Goal: Information Seeking & Learning: Learn about a topic

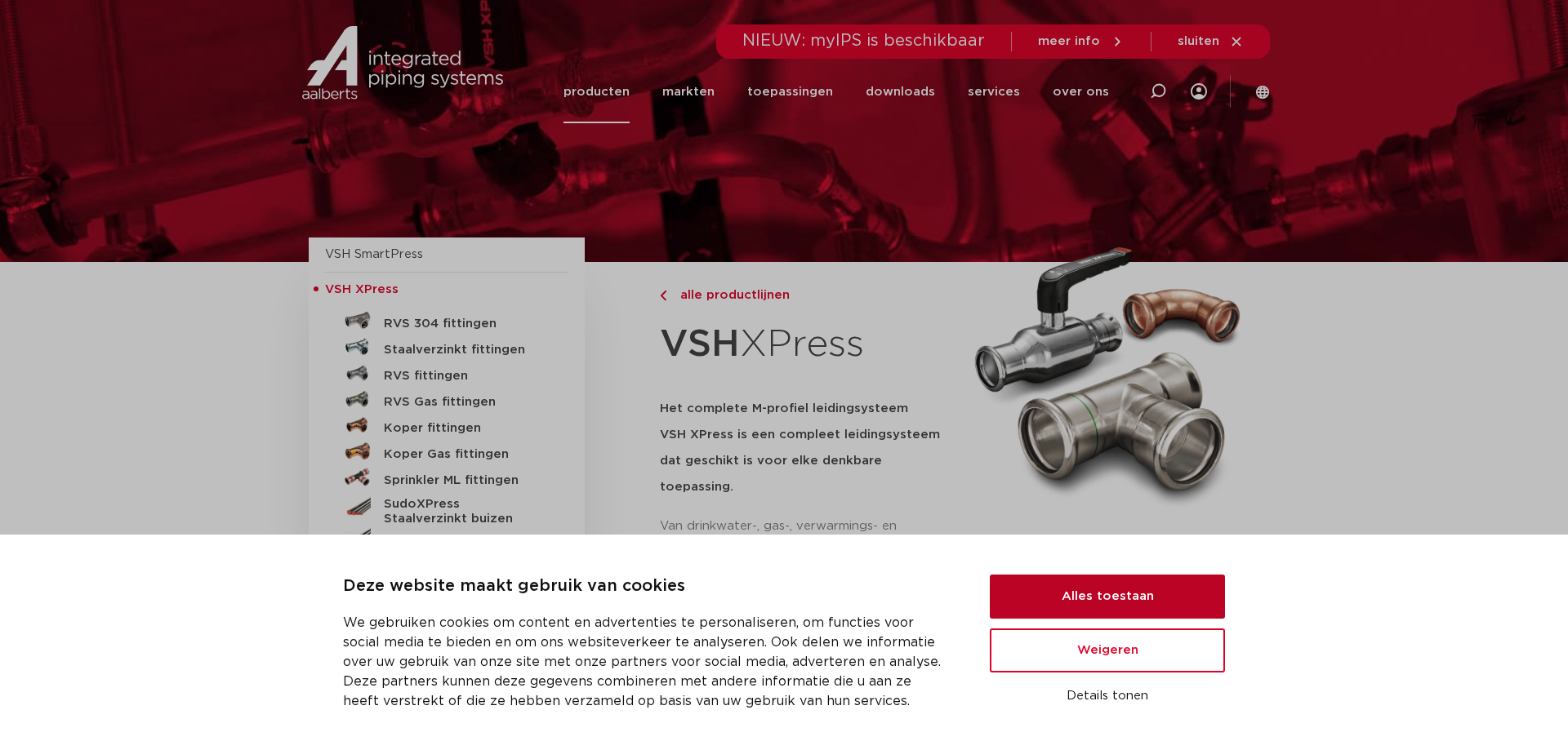
click at [1116, 615] on button "Alles toestaan" at bounding box center [1107, 597] width 235 height 44
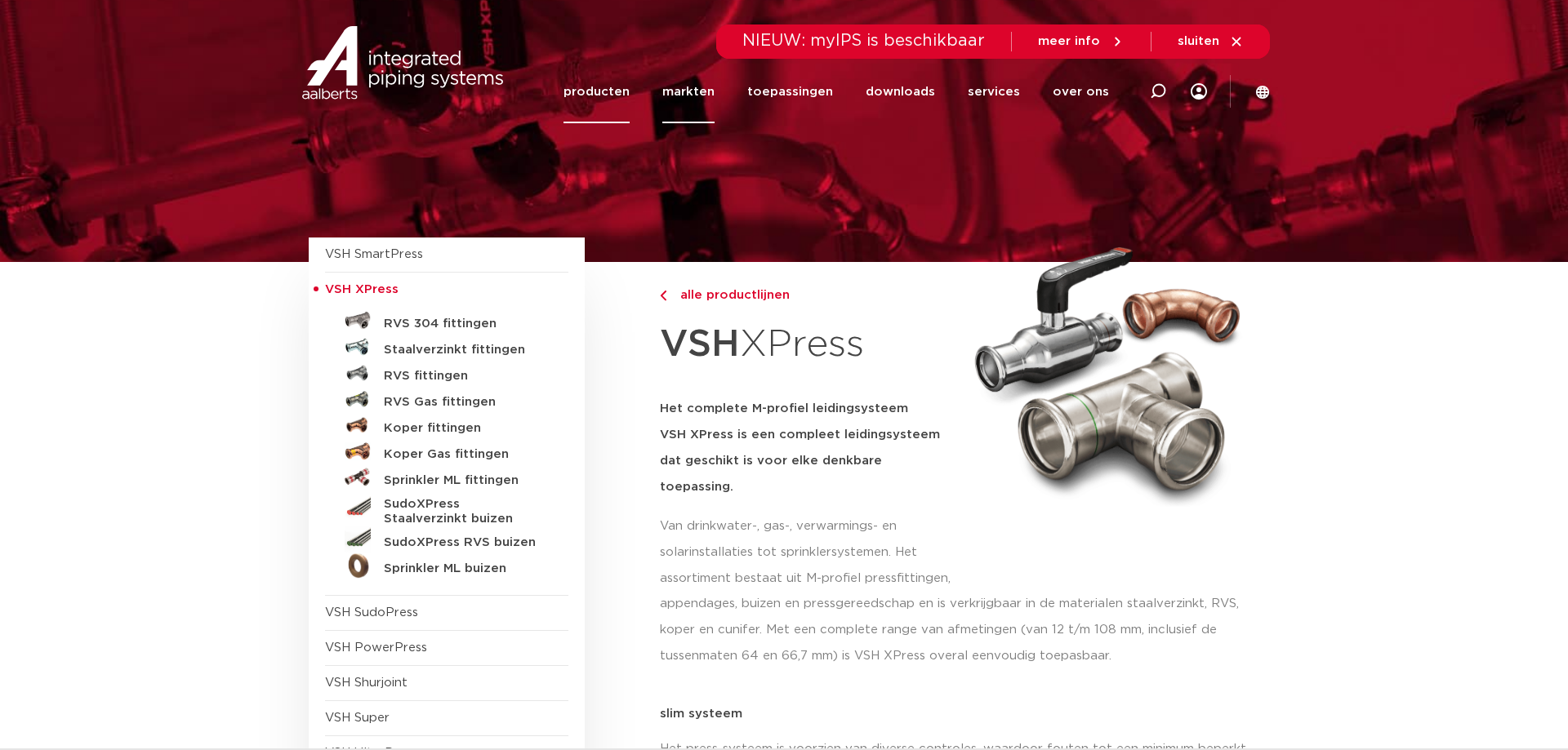
click at [689, 87] on link "markten" at bounding box center [688, 92] width 52 height 63
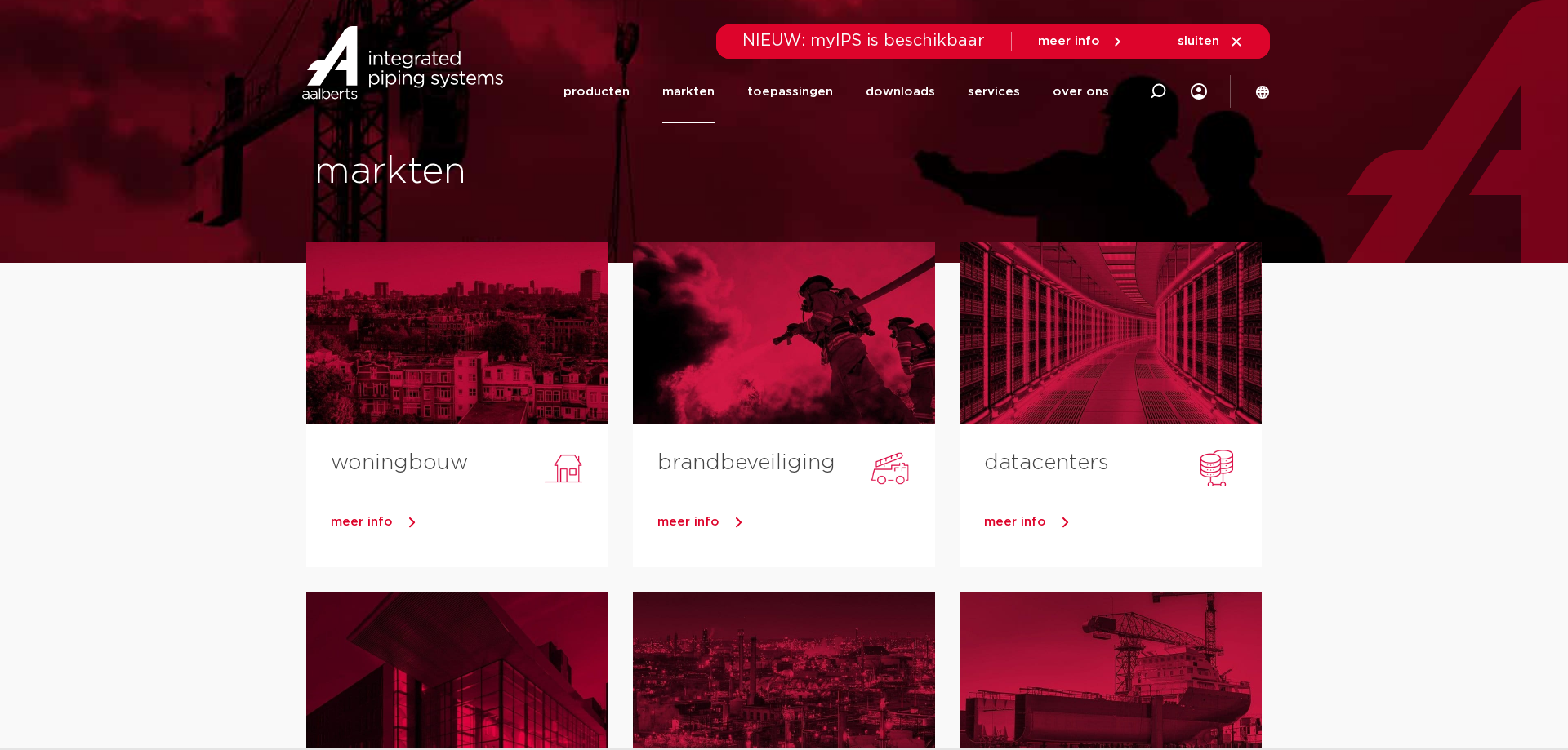
click at [413, 66] on img at bounding box center [403, 62] width 209 height 73
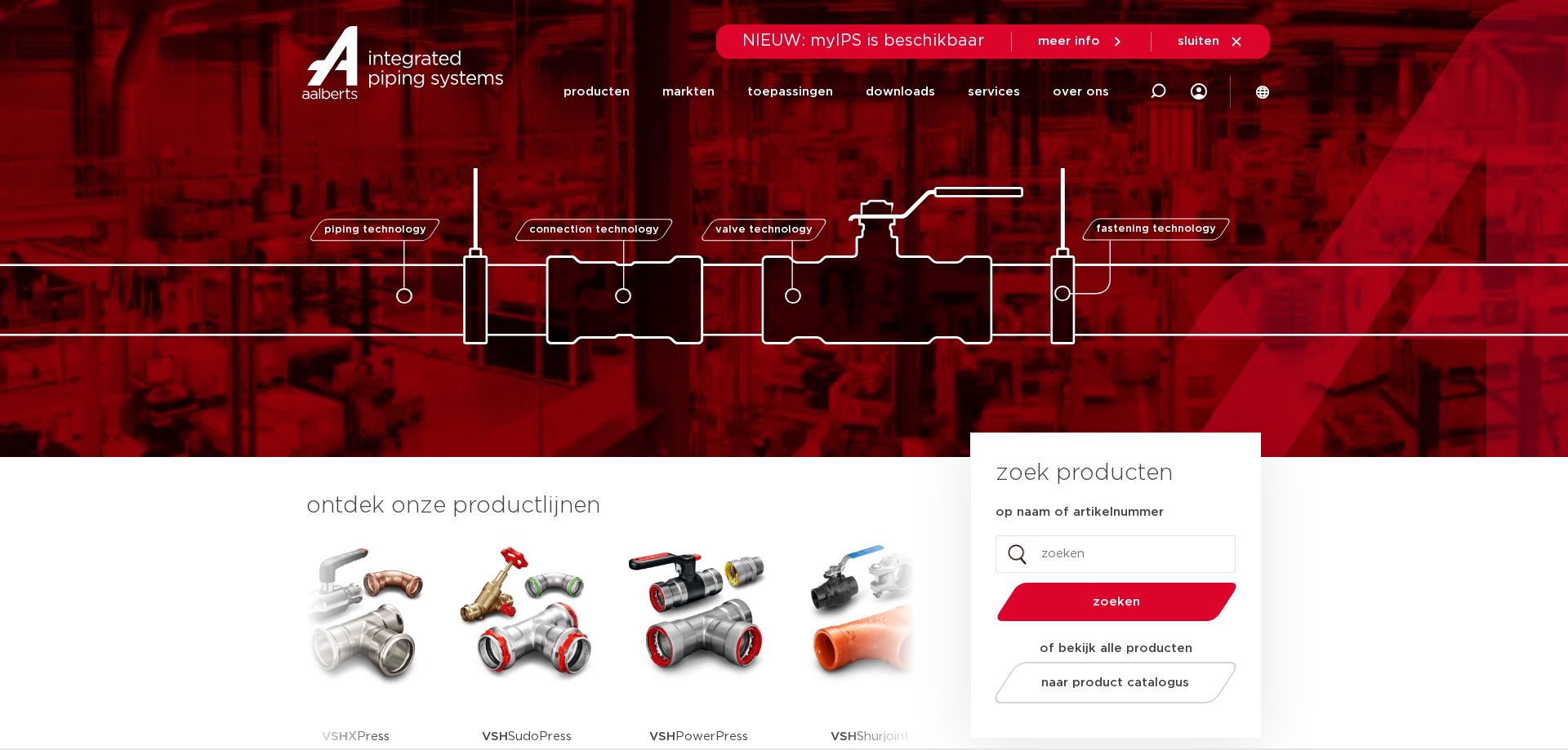
click at [1250, 40] on div "NIEUW: myIPS is beschikbaar meer info sluiten" at bounding box center [993, 41] width 554 height 34
click at [1235, 39] on icon at bounding box center [1236, 41] width 15 height 15
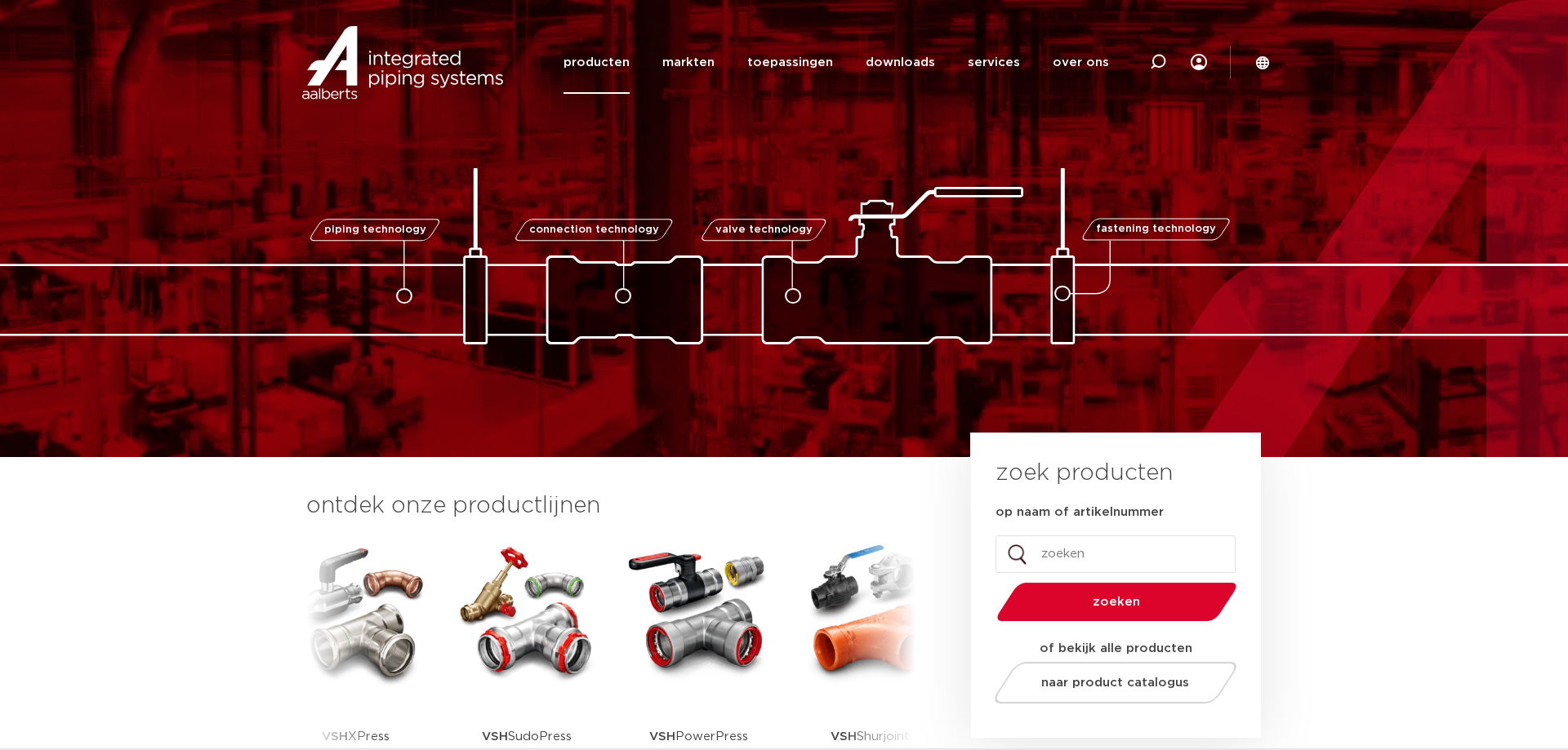
click at [624, 65] on link "producten" at bounding box center [596, 62] width 66 height 63
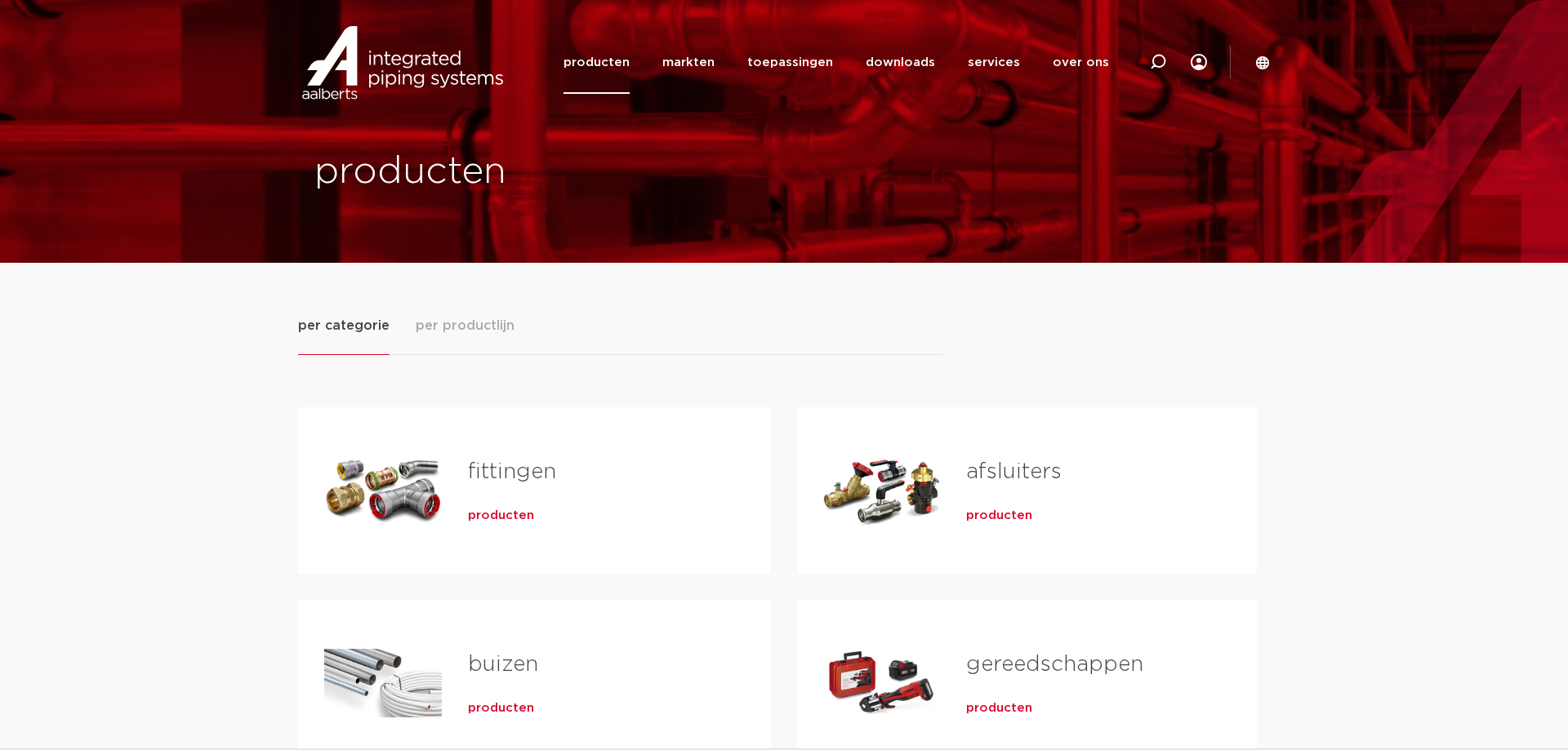
click at [439, 537] on div "Tabs. Open items met enter of spatie, sluit af met escape en navigeer met de pi…" at bounding box center [383, 491] width 117 height 115
click at [497, 511] on span "producten" at bounding box center [501, 516] width 66 height 17
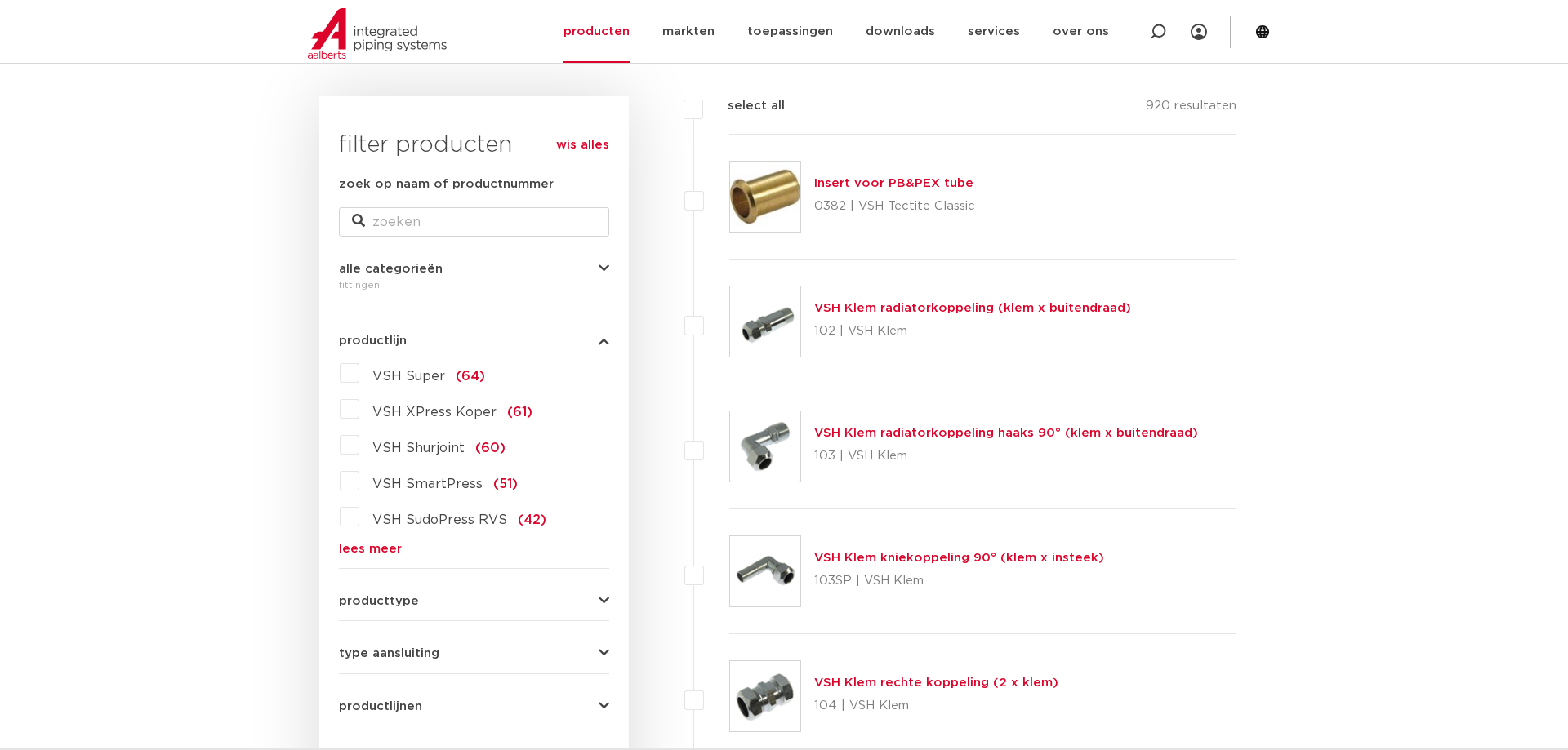
scroll to position [333, 0]
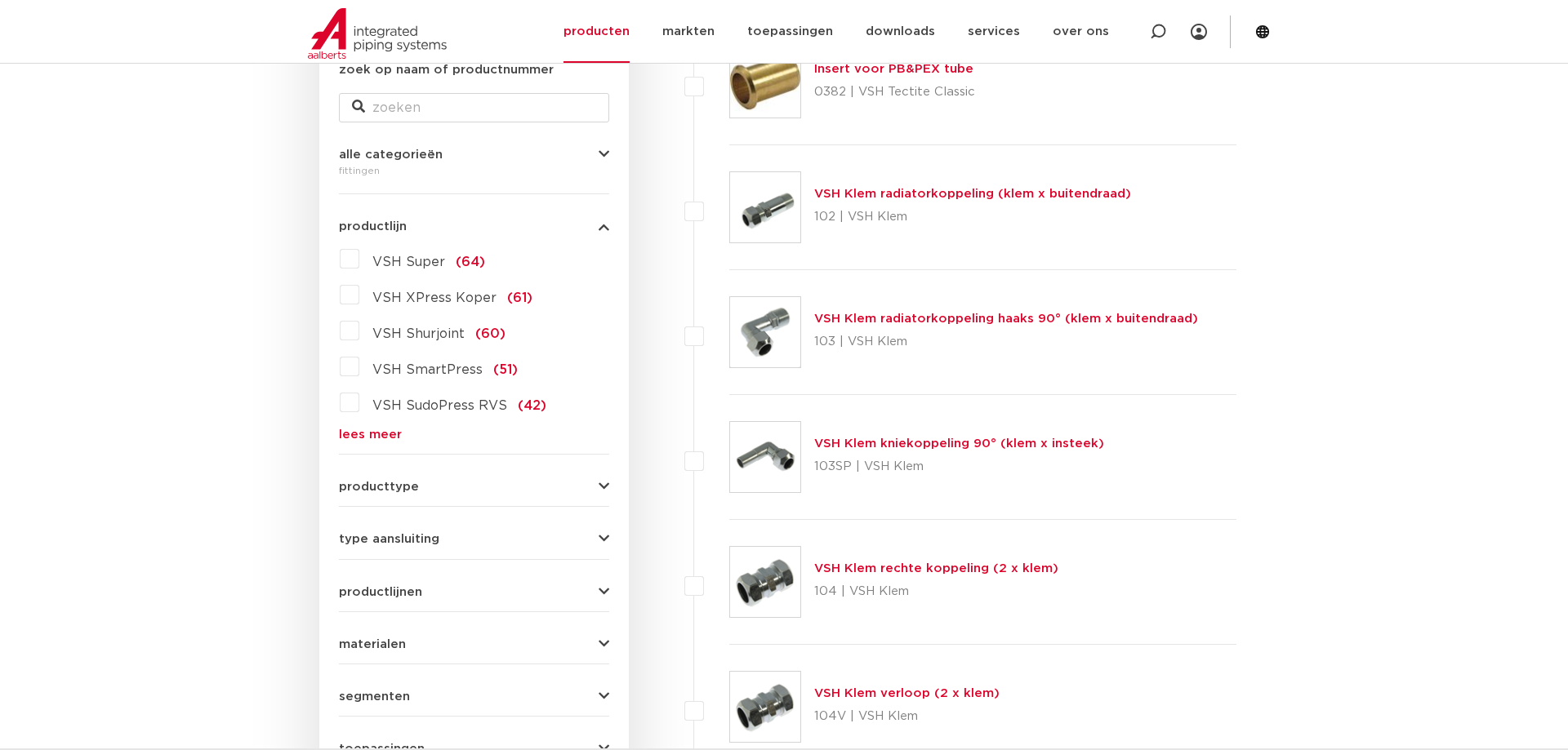
click at [894, 457] on p "103SP | VSH Klem" at bounding box center [959, 467] width 290 height 26
click at [894, 440] on link "VSH Klem kniekoppeling 90° (klem x insteek)" at bounding box center [959, 443] width 290 height 12
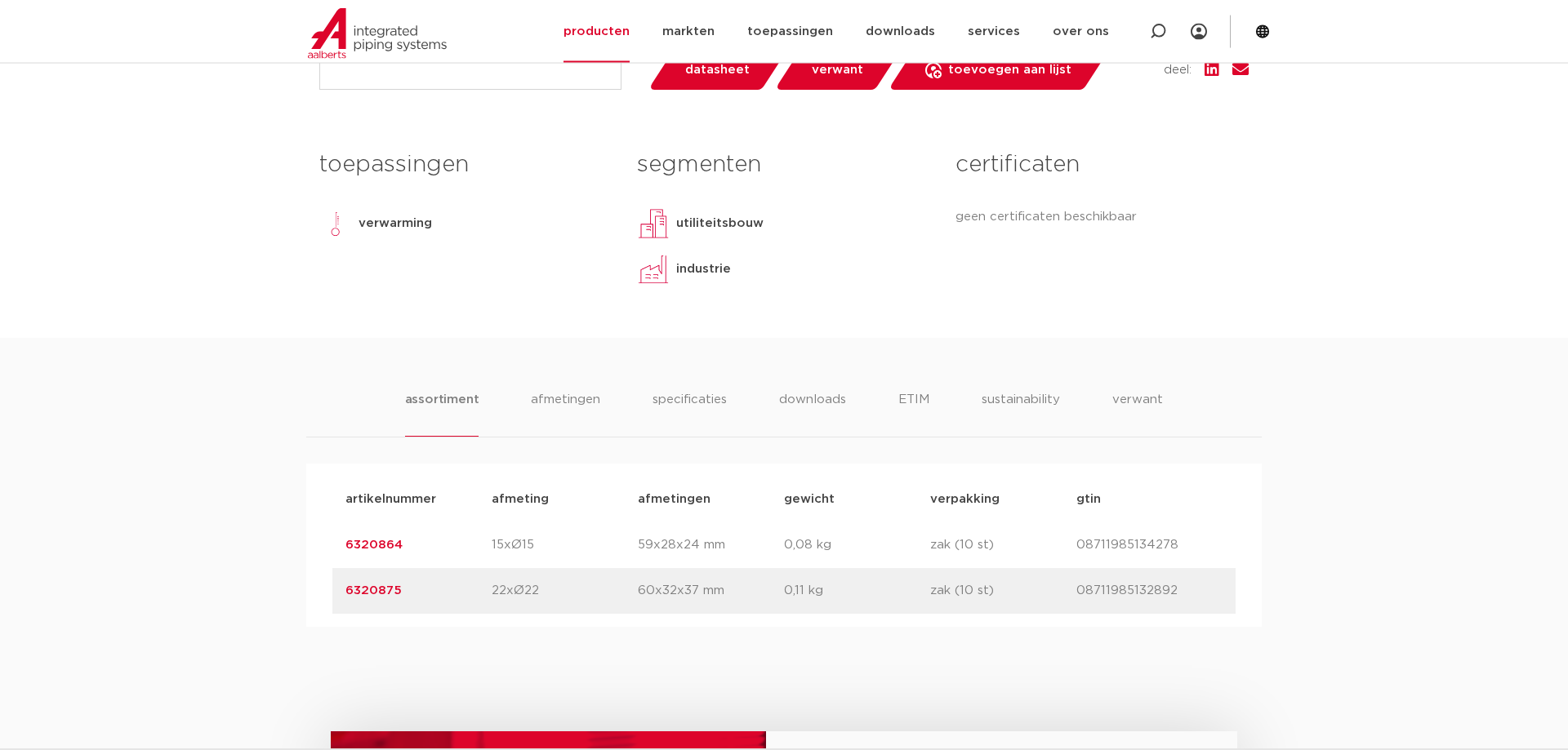
scroll to position [613, 0]
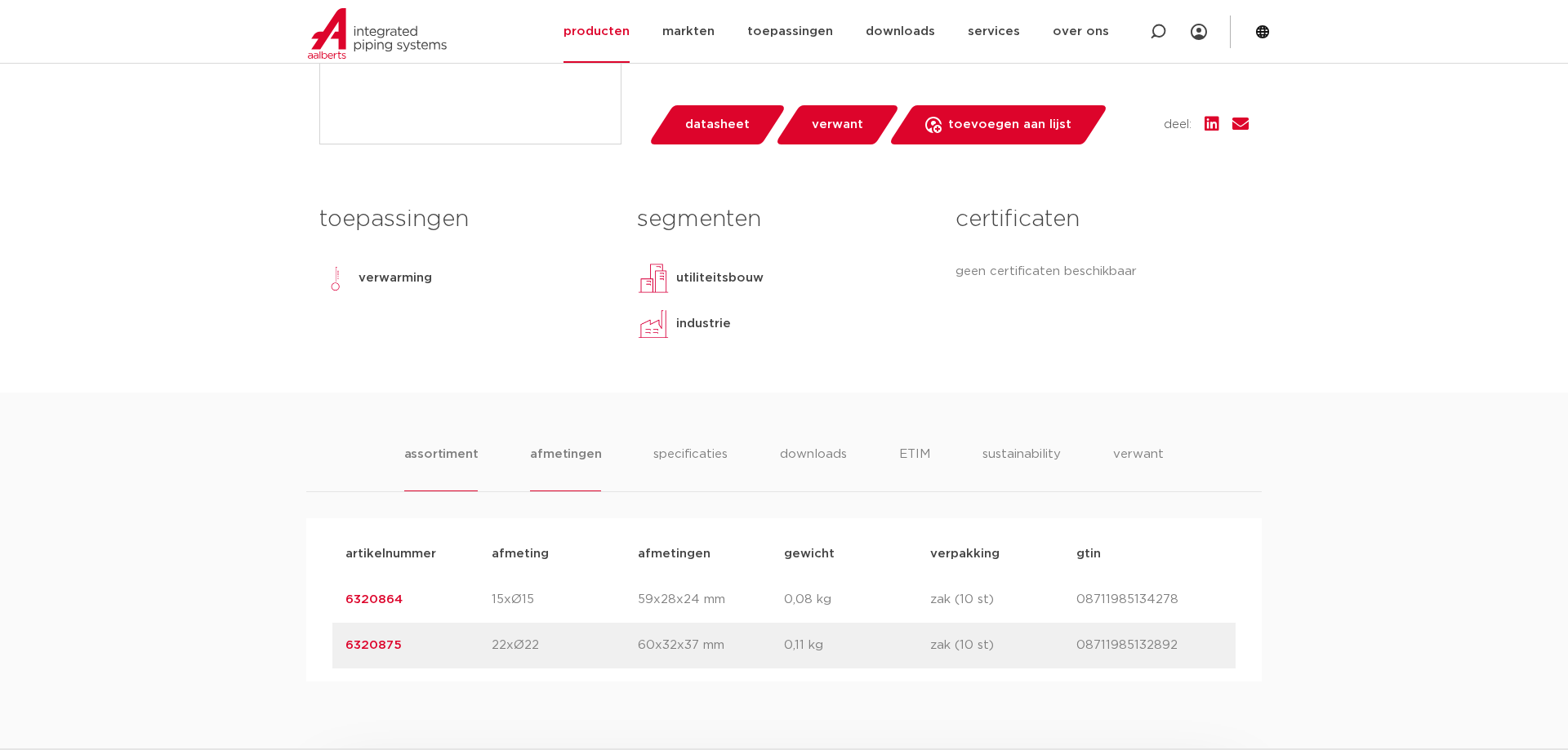
click at [582, 458] on li "afmetingen" at bounding box center [565, 468] width 71 height 47
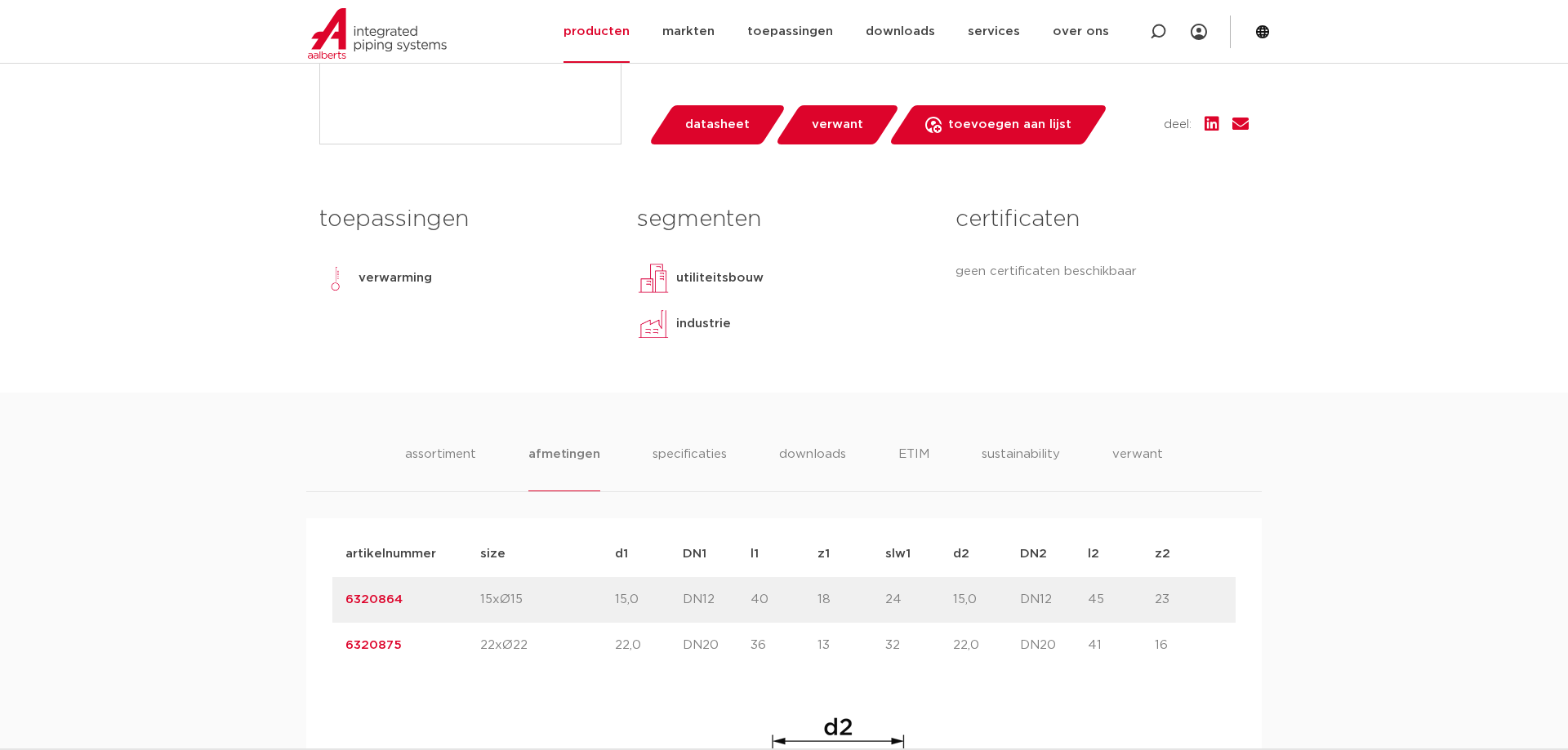
click at [801, 458] on li "downloads" at bounding box center [812, 468] width 68 height 47
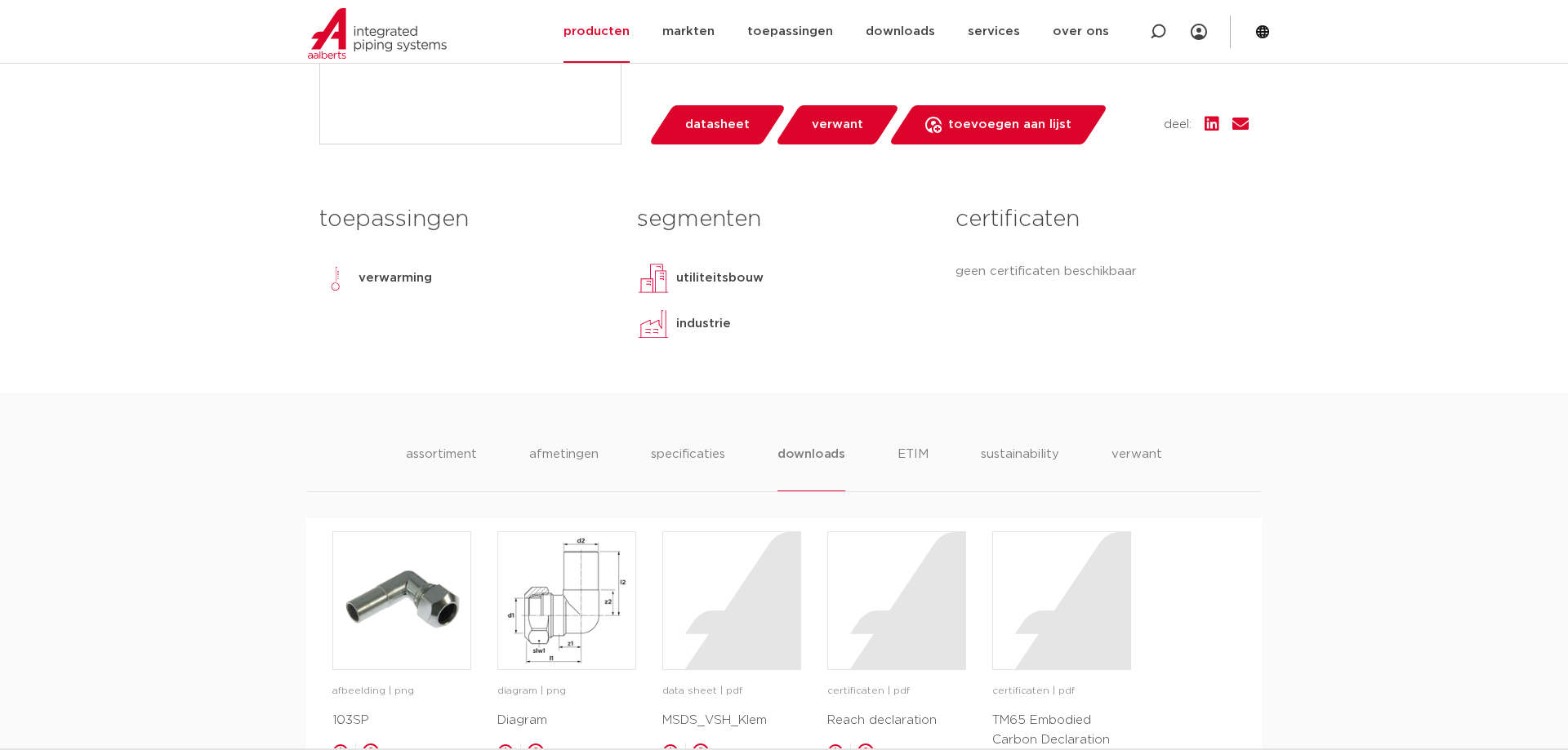
scroll to position [1030, 0]
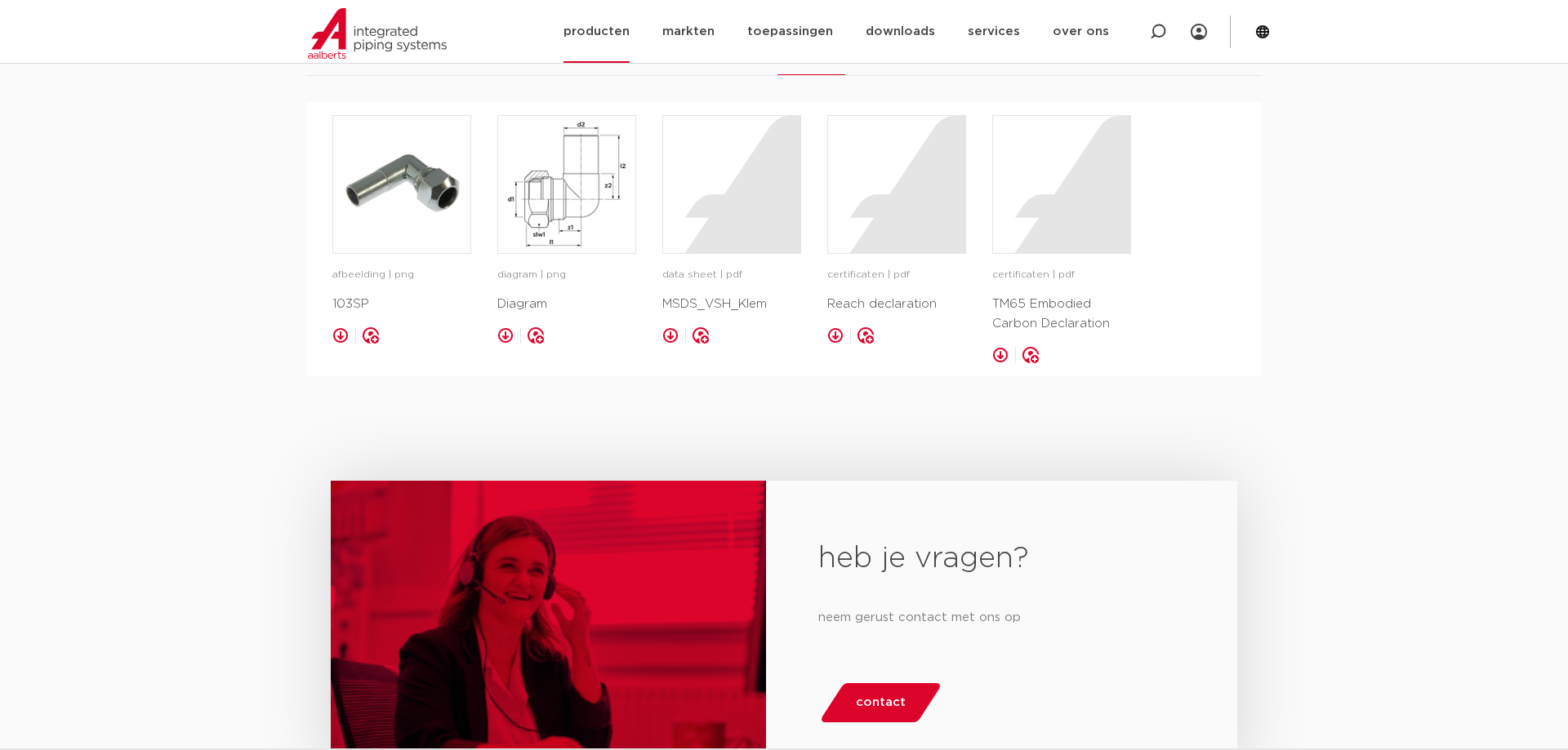
click at [392, 50] on img at bounding box center [377, 33] width 138 height 50
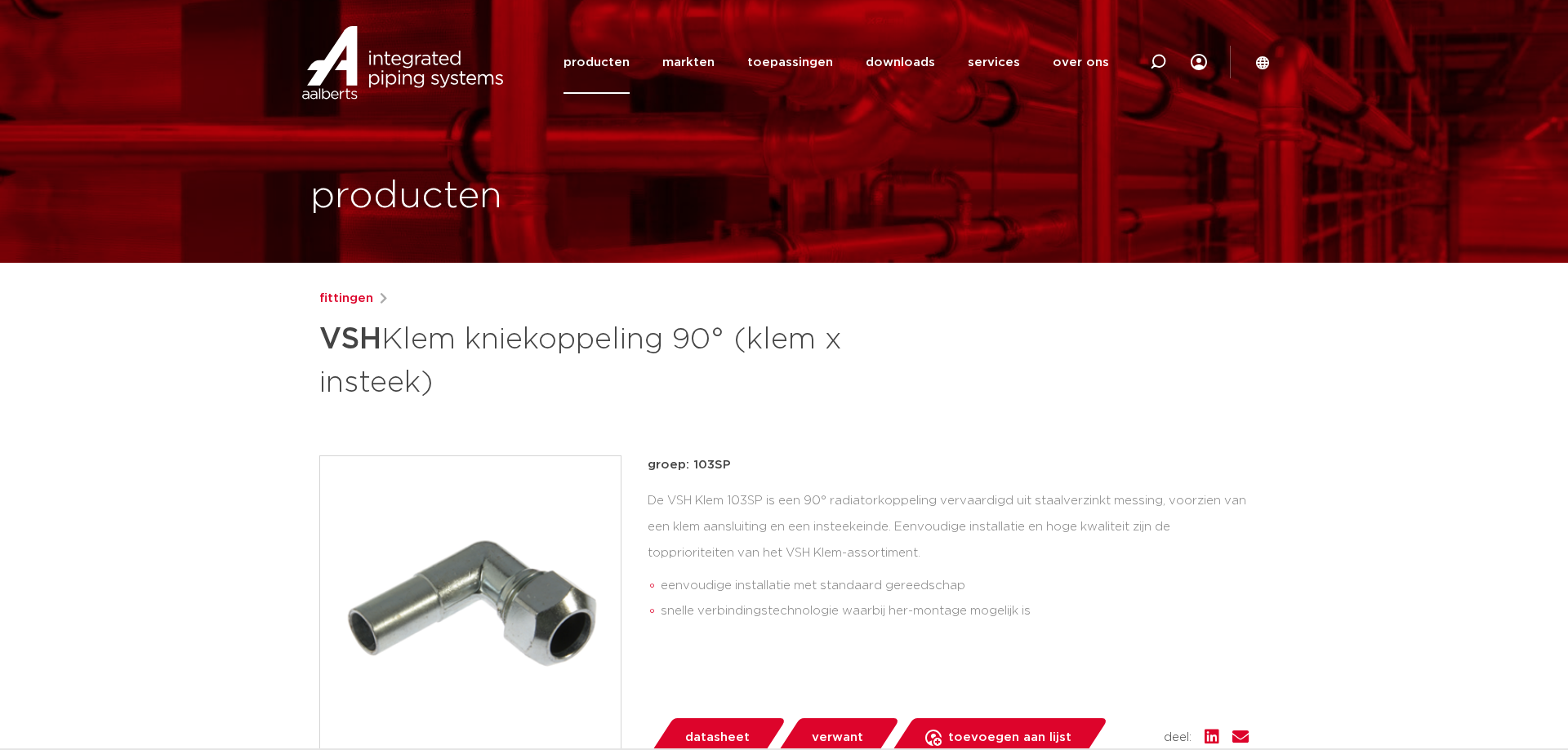
scroll to position [1030, 0]
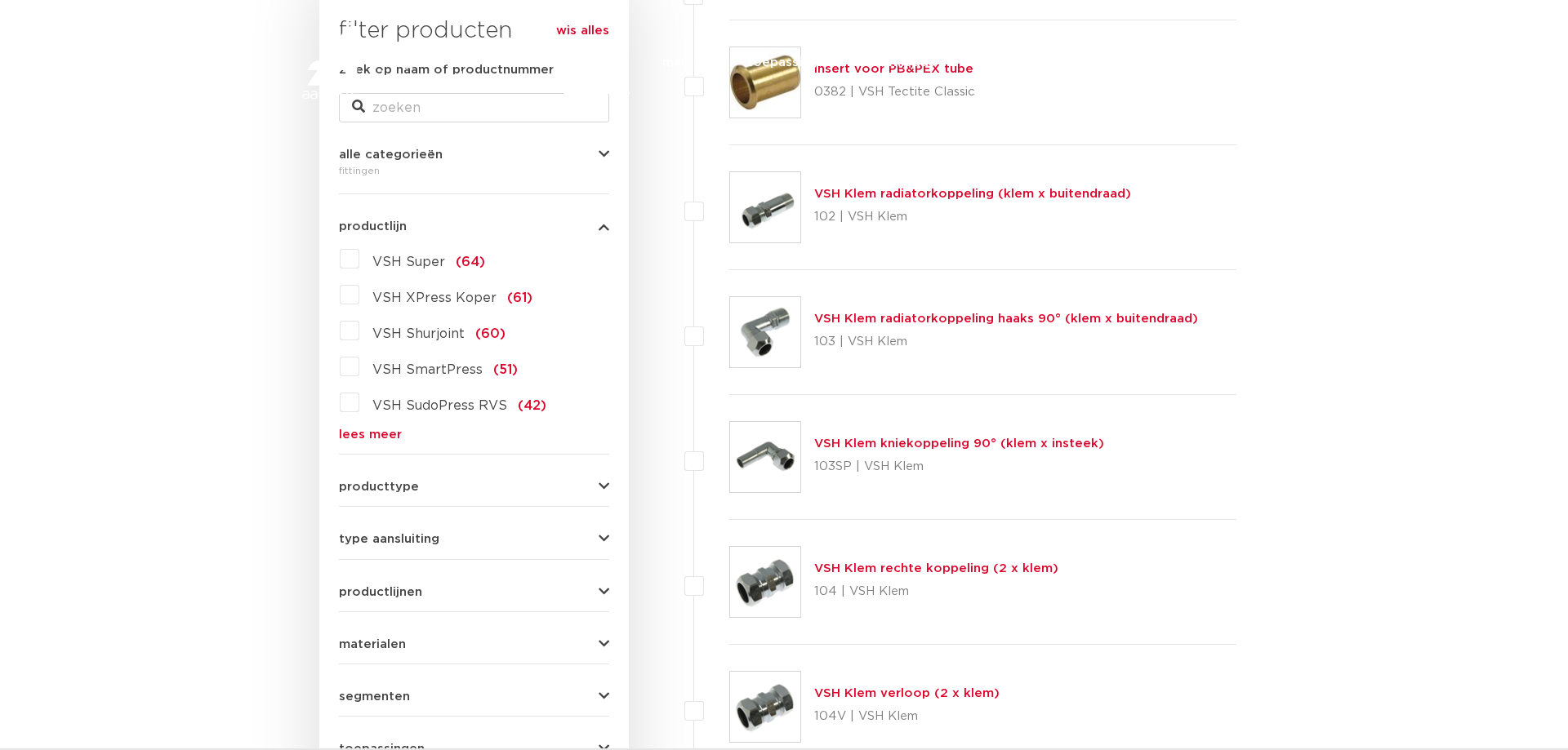
scroll to position [333, 0]
